Goal: Task Accomplishment & Management: Use online tool/utility

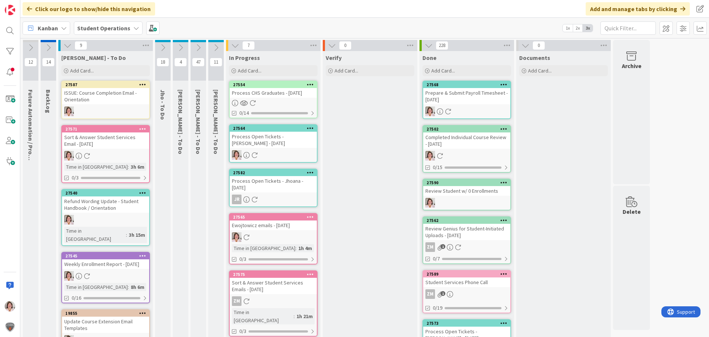
click at [248, 104] on icon at bounding box center [244, 103] width 8 height 6
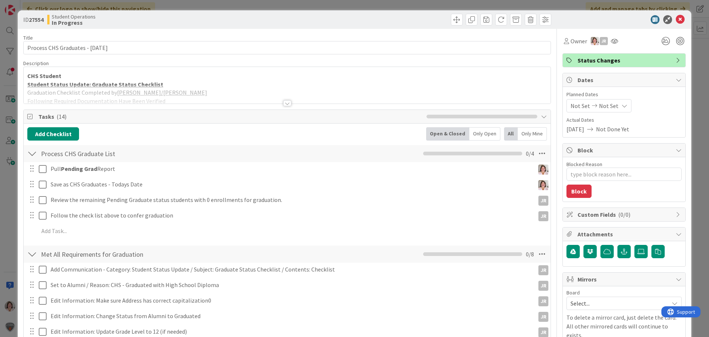
type textarea "x"
click at [676, 20] on icon at bounding box center [680, 19] width 9 height 9
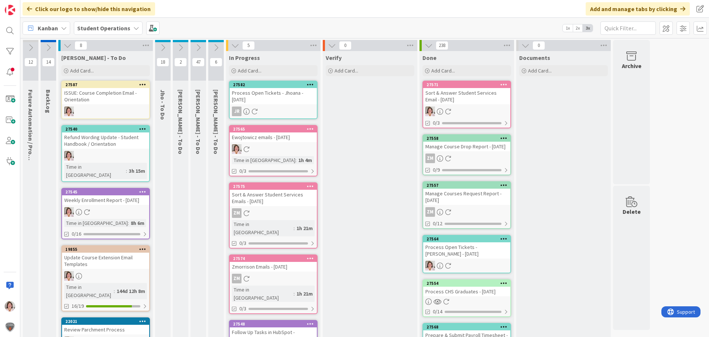
click at [161, 49] on icon at bounding box center [163, 48] width 8 height 8
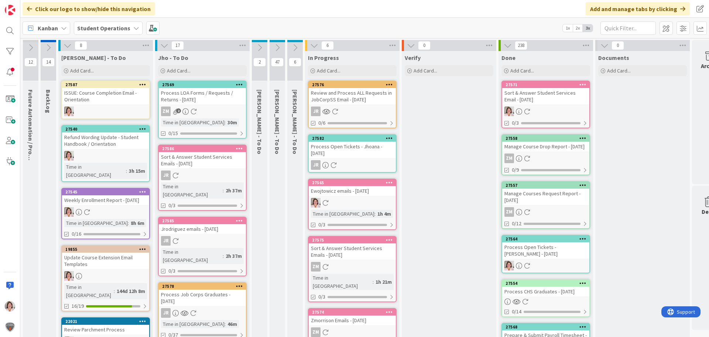
click at [389, 86] on icon at bounding box center [389, 84] width 7 height 5
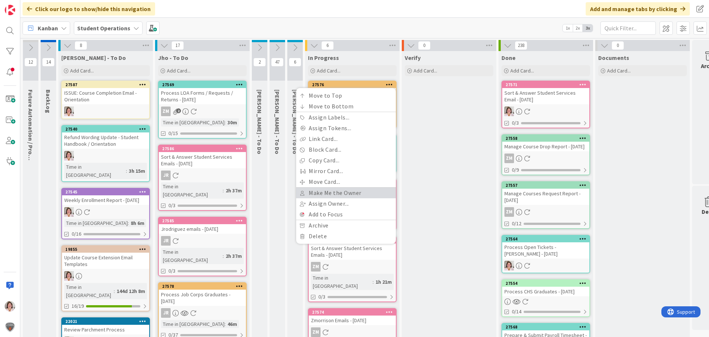
click at [340, 194] on link "Make Me the Owner" at bounding box center [346, 192] width 100 height 11
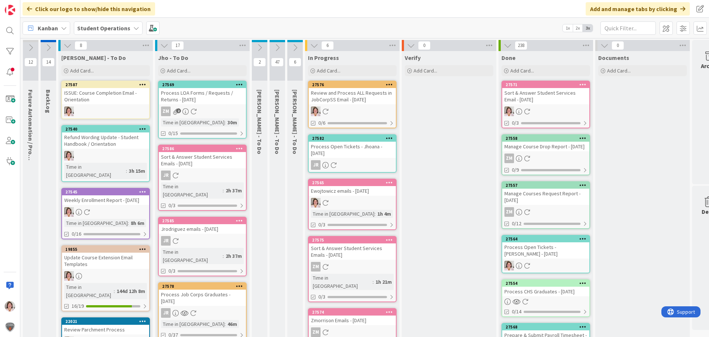
click at [164, 43] on icon at bounding box center [164, 45] width 8 height 8
